Goal: Task Accomplishment & Management: Manage account settings

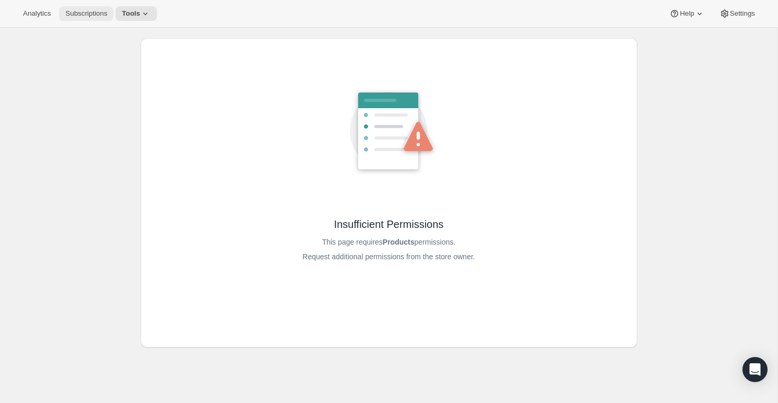
click at [83, 16] on span "Subscriptions" at bounding box center [86, 13] width 42 height 8
